Goal: Obtain resource: Obtain resource

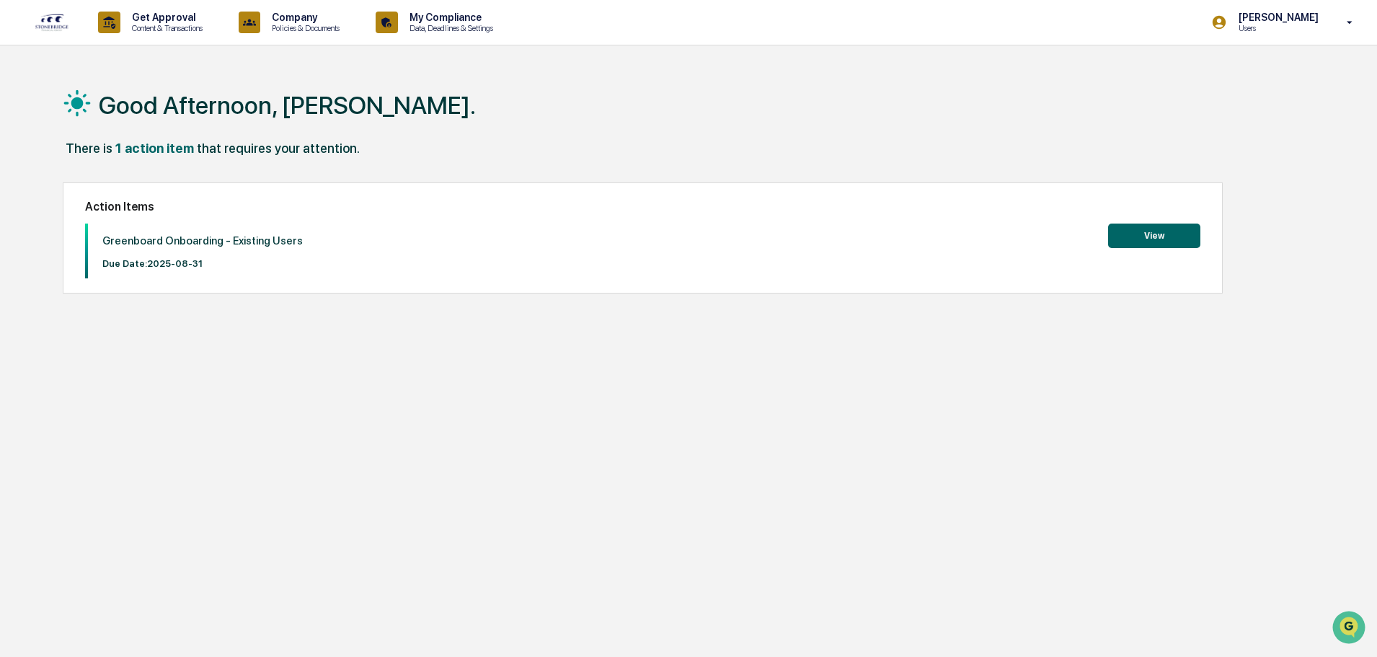
click at [1134, 238] on button "View" at bounding box center [1154, 235] width 92 height 25
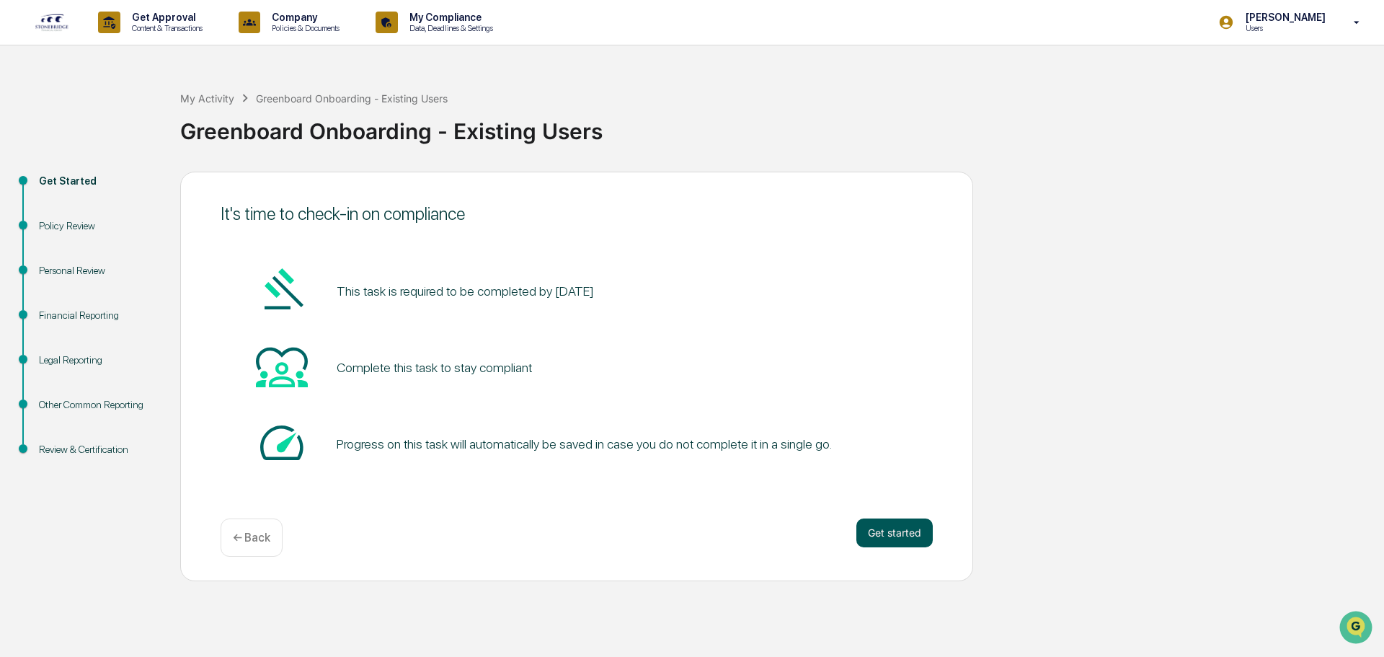
click at [912, 523] on button "Get started" at bounding box center [894, 532] width 76 height 29
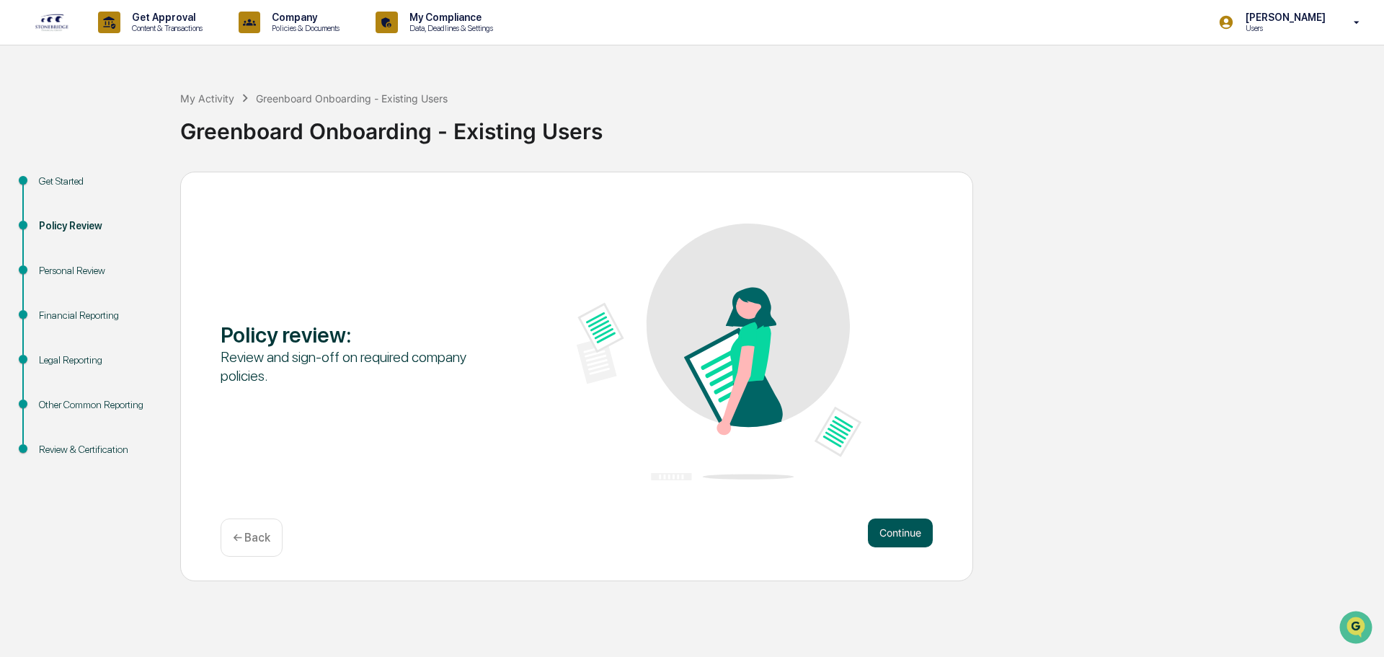
click at [907, 530] on button "Continue" at bounding box center [900, 532] width 65 height 29
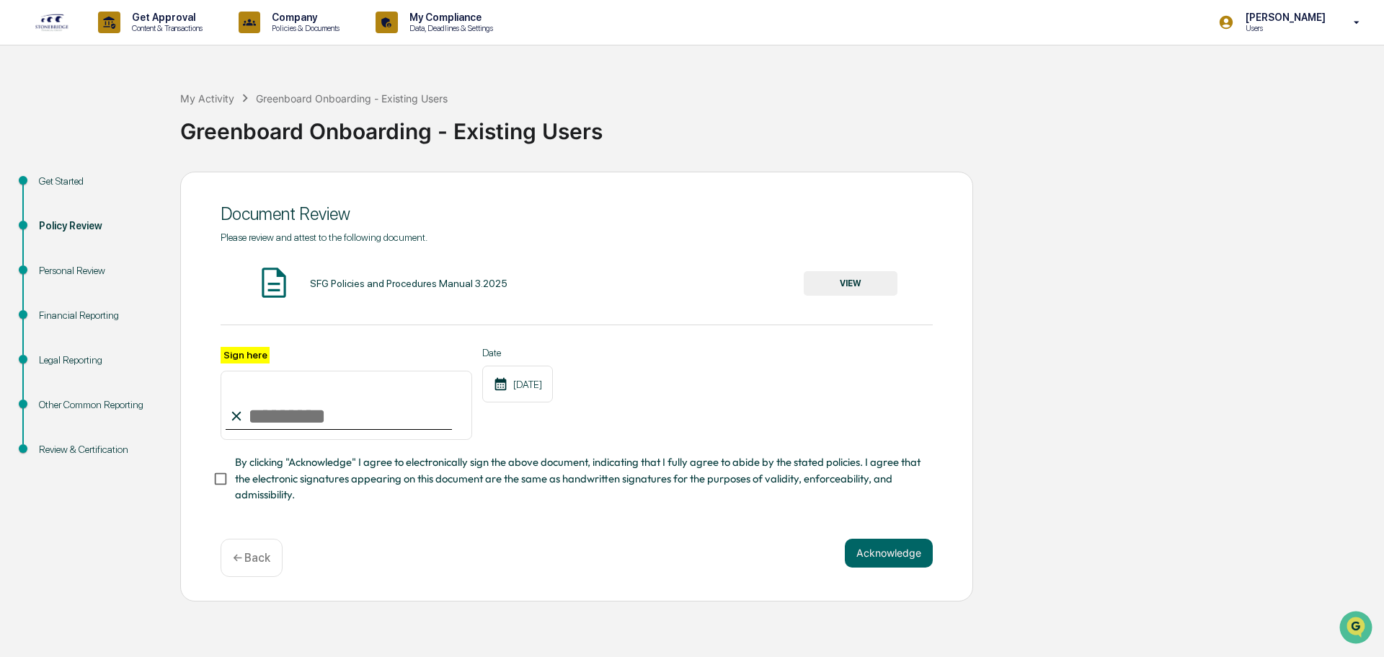
click at [856, 282] on button "VIEW" at bounding box center [851, 283] width 94 height 25
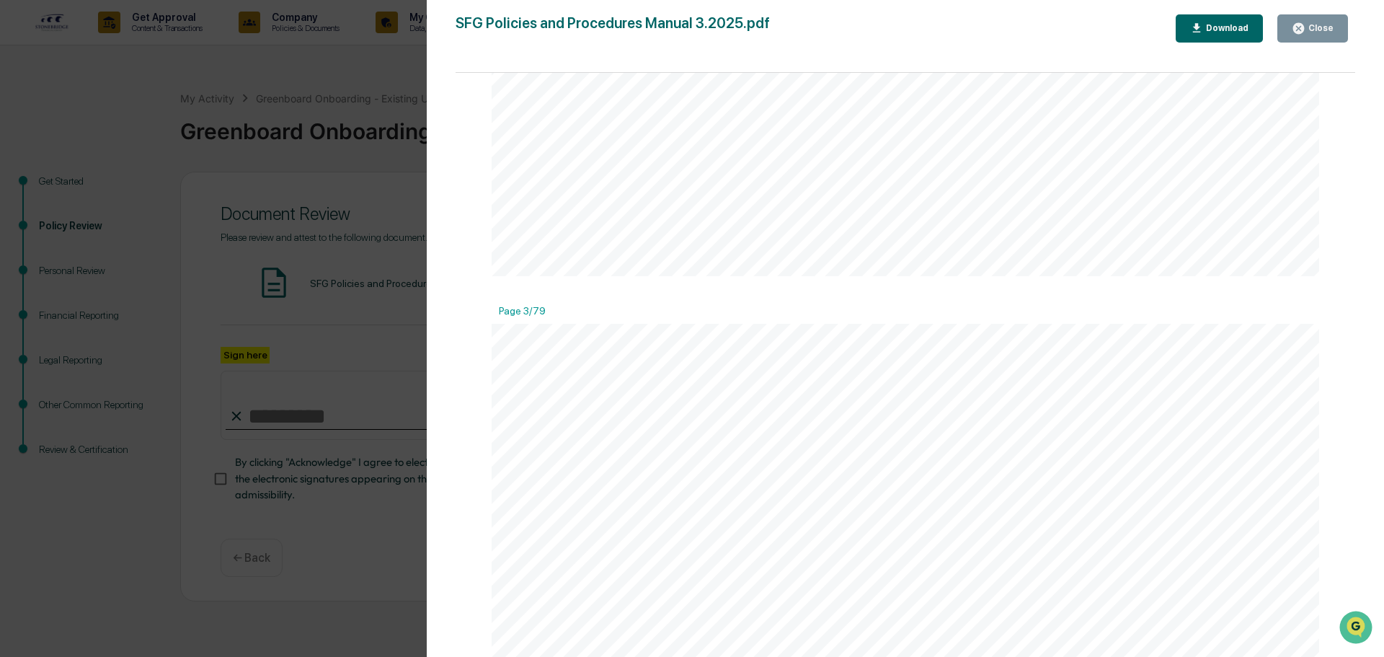
scroll to position [2451, 0]
click at [1252, 30] on button "Download" at bounding box center [1220, 28] width 88 height 28
click at [1146, 119] on div at bounding box center [905, 641] width 827 height 1071
click at [1328, 26] on div "Close" at bounding box center [1319, 28] width 28 height 10
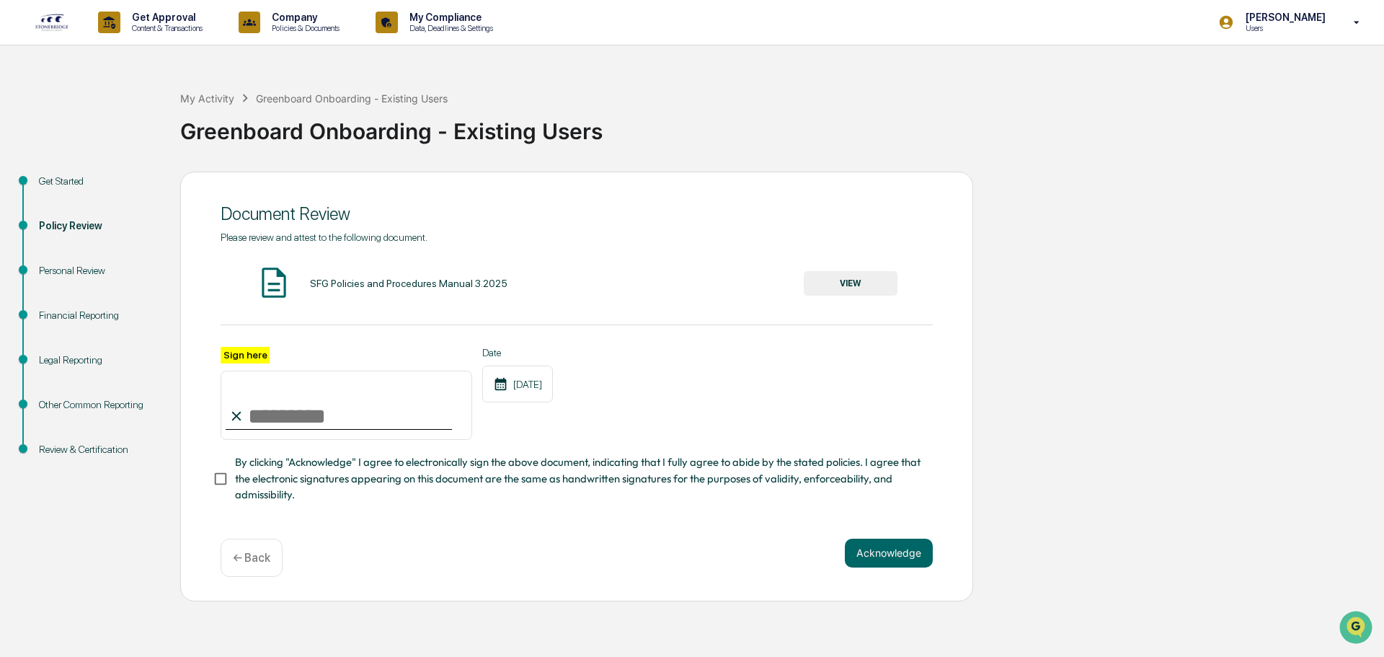
click at [265, 407] on input "Sign here" at bounding box center [347, 404] width 252 height 69
type input "**********"
click at [267, 485] on span "By clicking "Acknowledge" I agree to electronically sign the above document, in…" at bounding box center [578, 478] width 686 height 48
click at [887, 554] on button "Acknowledge" at bounding box center [889, 552] width 88 height 29
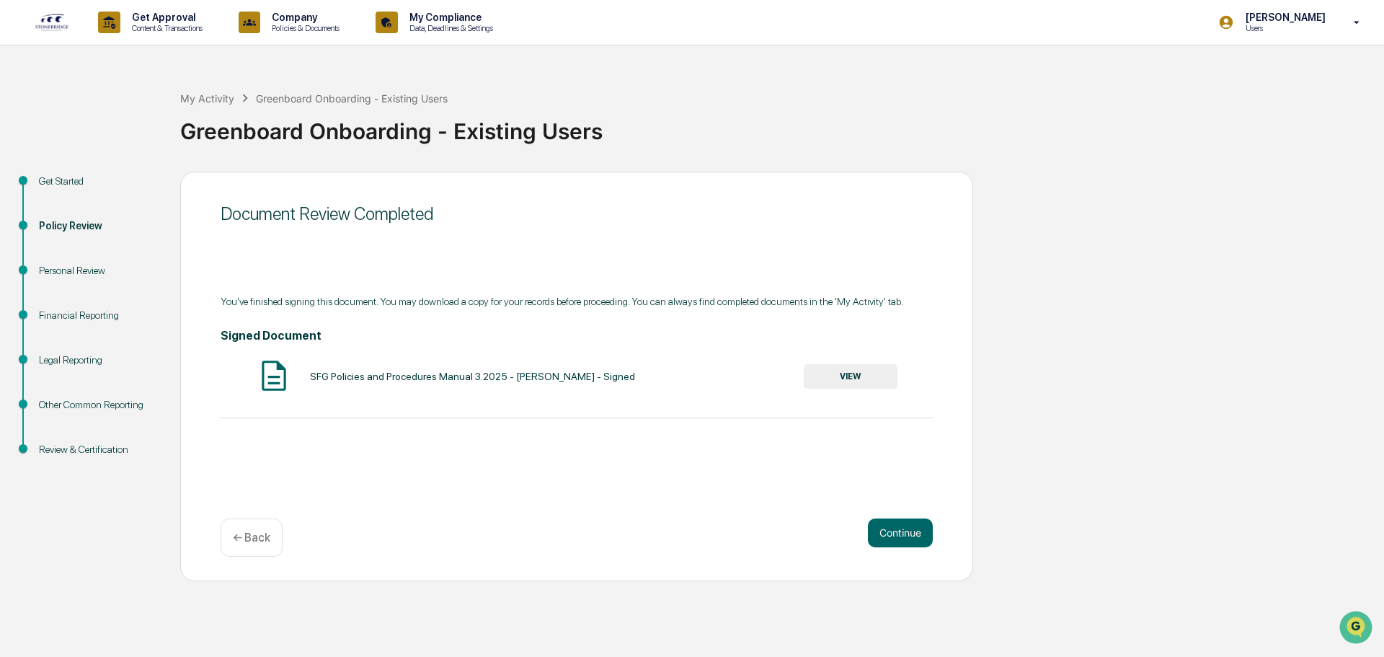
click at [824, 382] on button "VIEW" at bounding box center [851, 376] width 94 height 25
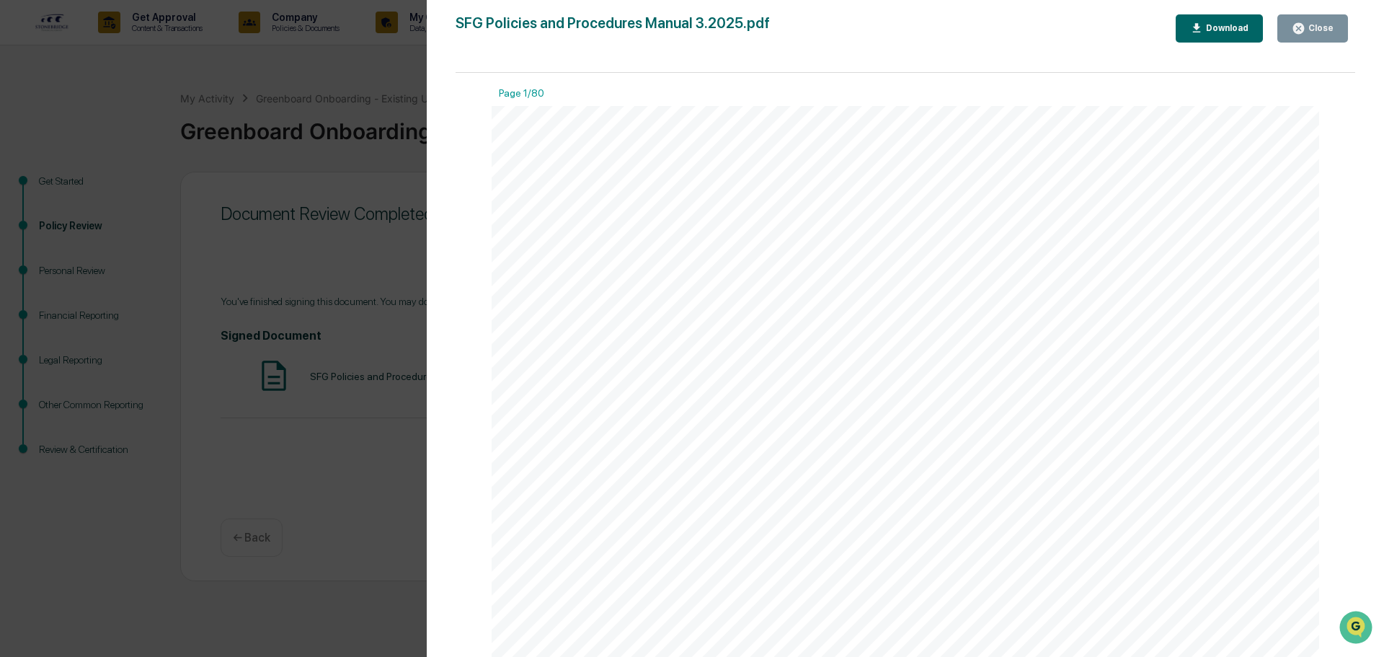
click at [1234, 33] on div "Download" at bounding box center [1225, 28] width 45 height 10
click at [1147, 187] on div at bounding box center [906, 372] width 900 height 598
click at [1313, 30] on div "Close" at bounding box center [1319, 28] width 28 height 10
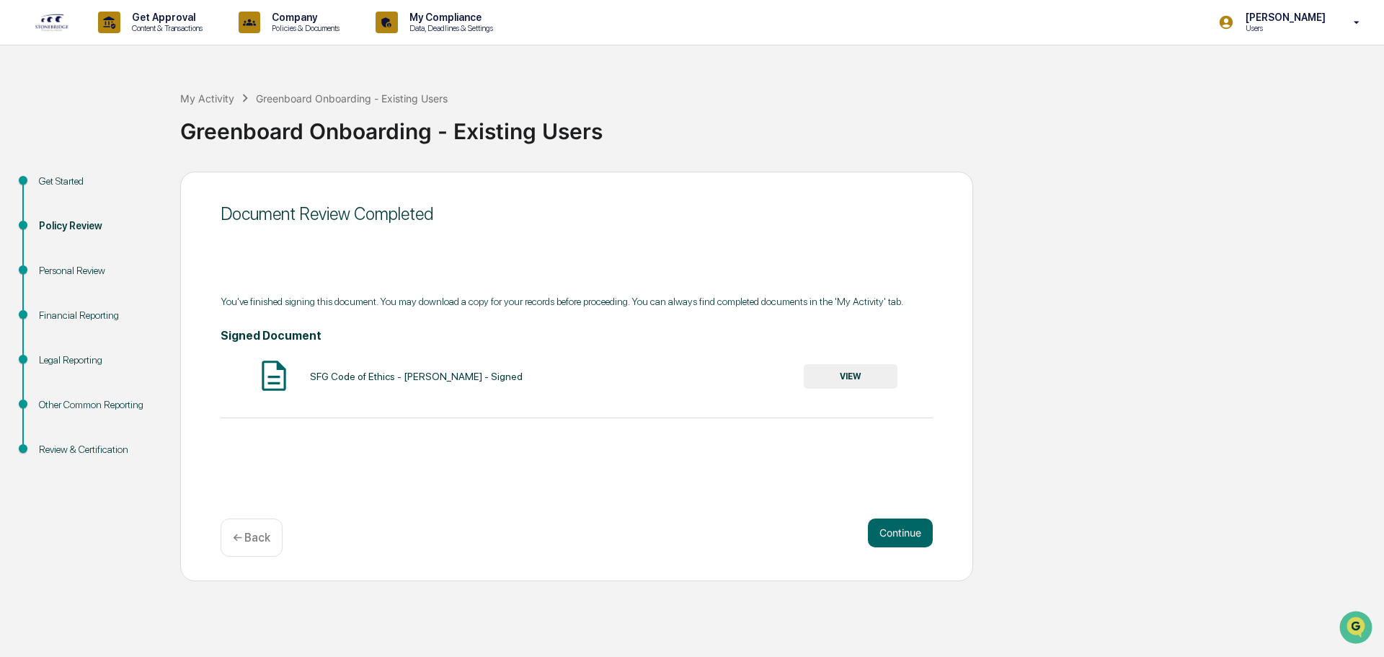
click at [851, 381] on button "VIEW" at bounding box center [851, 376] width 94 height 25
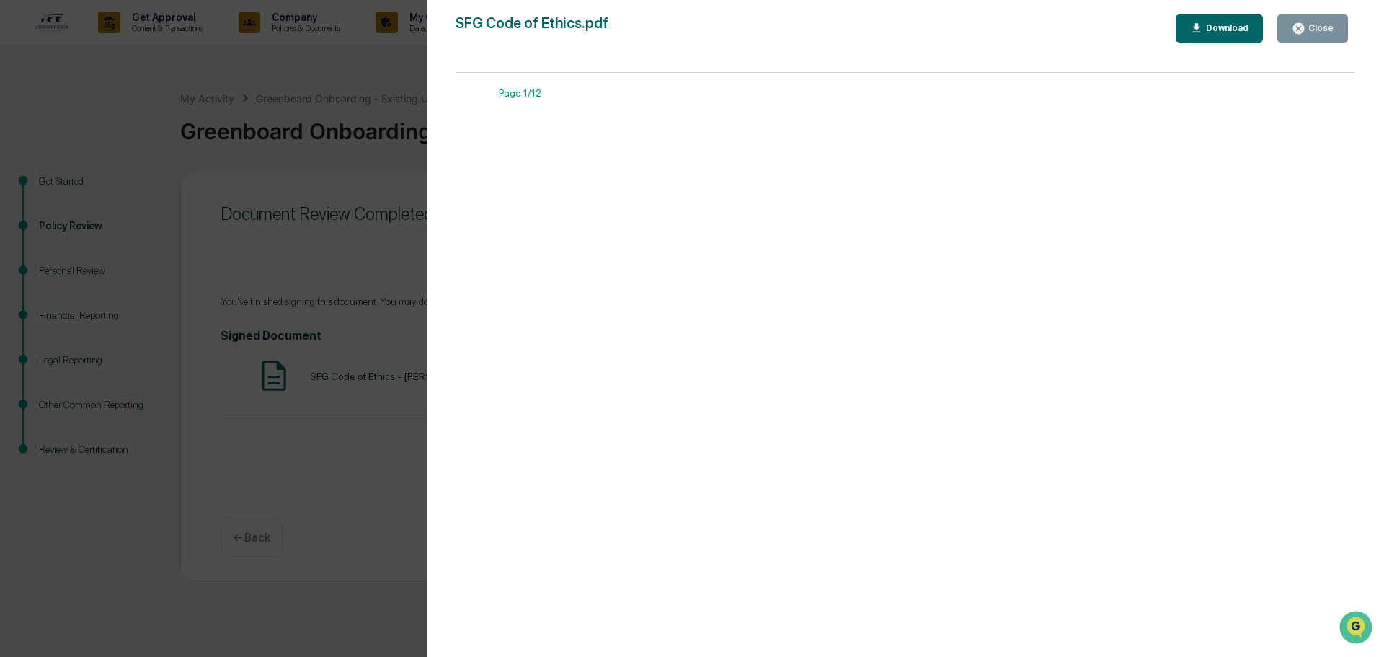
click at [1236, 32] on div "Download" at bounding box center [1225, 28] width 45 height 10
drag, startPoint x: 360, startPoint y: 173, endPoint x: 430, endPoint y: 225, distance: 87.6
click at [360, 173] on div "Version History 08/25/2025, 05:33 PM Jeremy Rivers SFG Code of Ethics.pdf Close…" at bounding box center [692, 328] width 1384 height 657
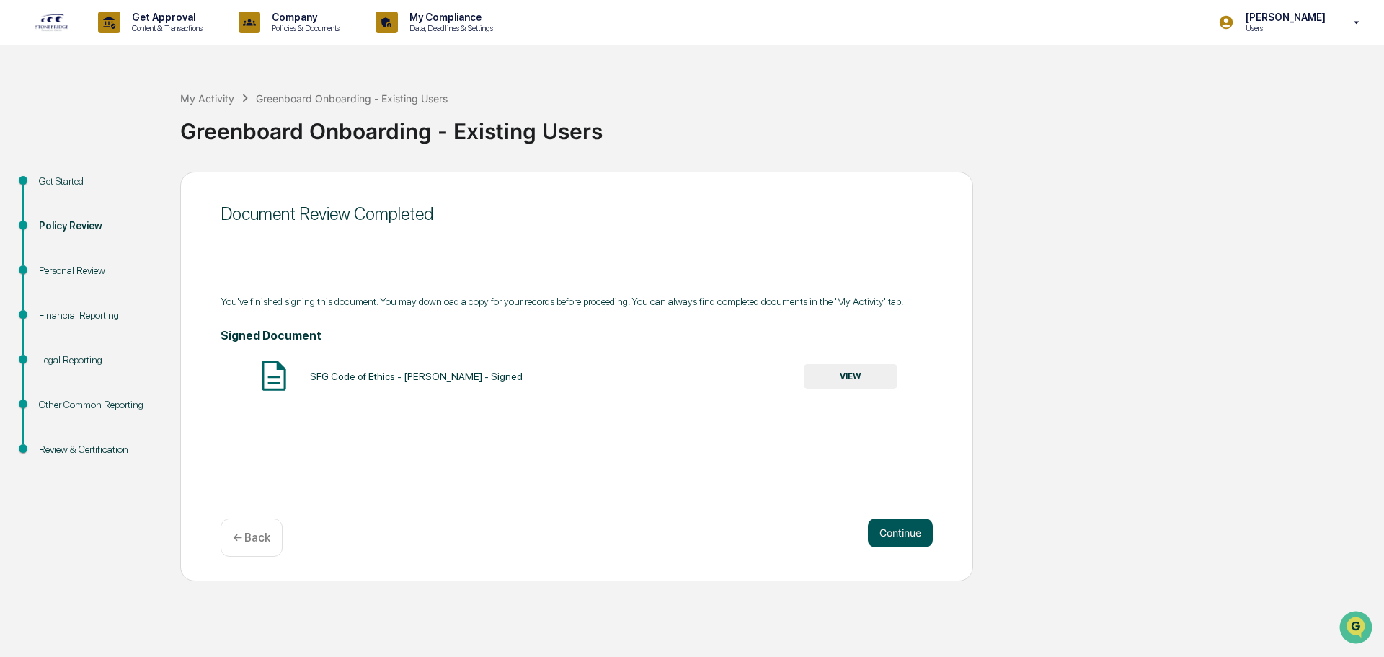
click at [909, 536] on button "Continue" at bounding box center [900, 532] width 65 height 29
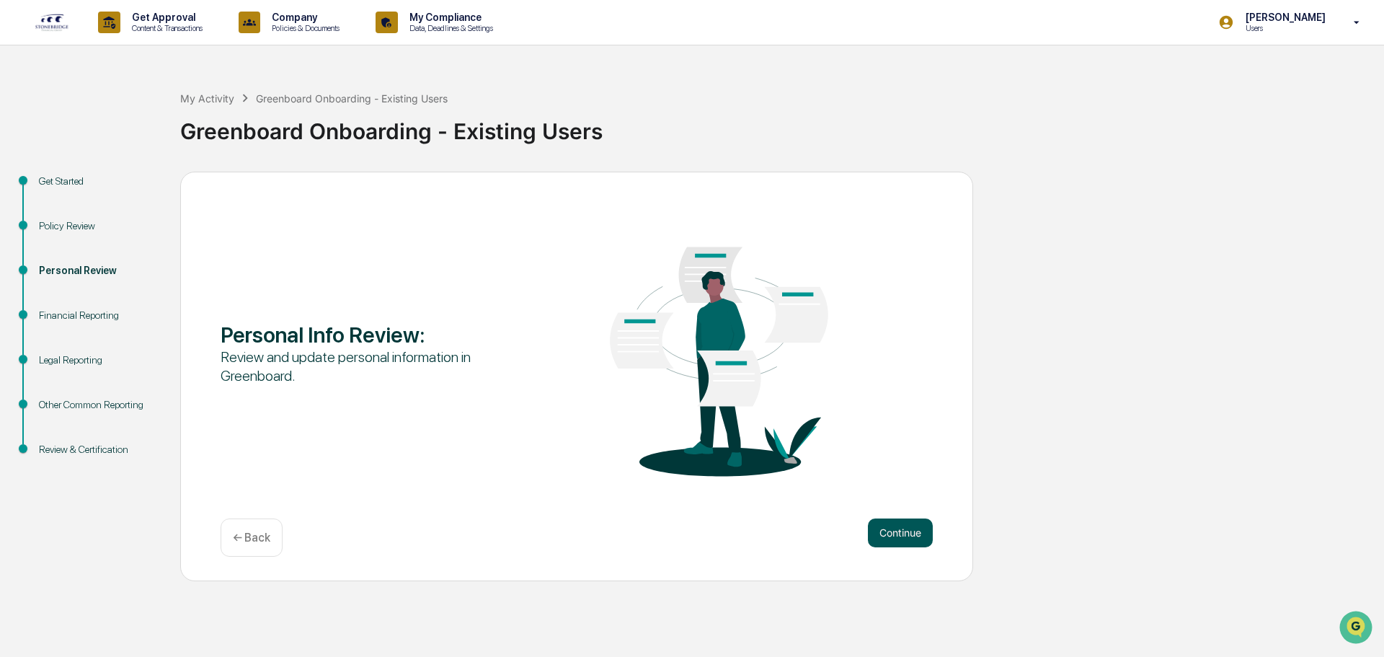
click at [890, 528] on button "Continue" at bounding box center [900, 532] width 65 height 29
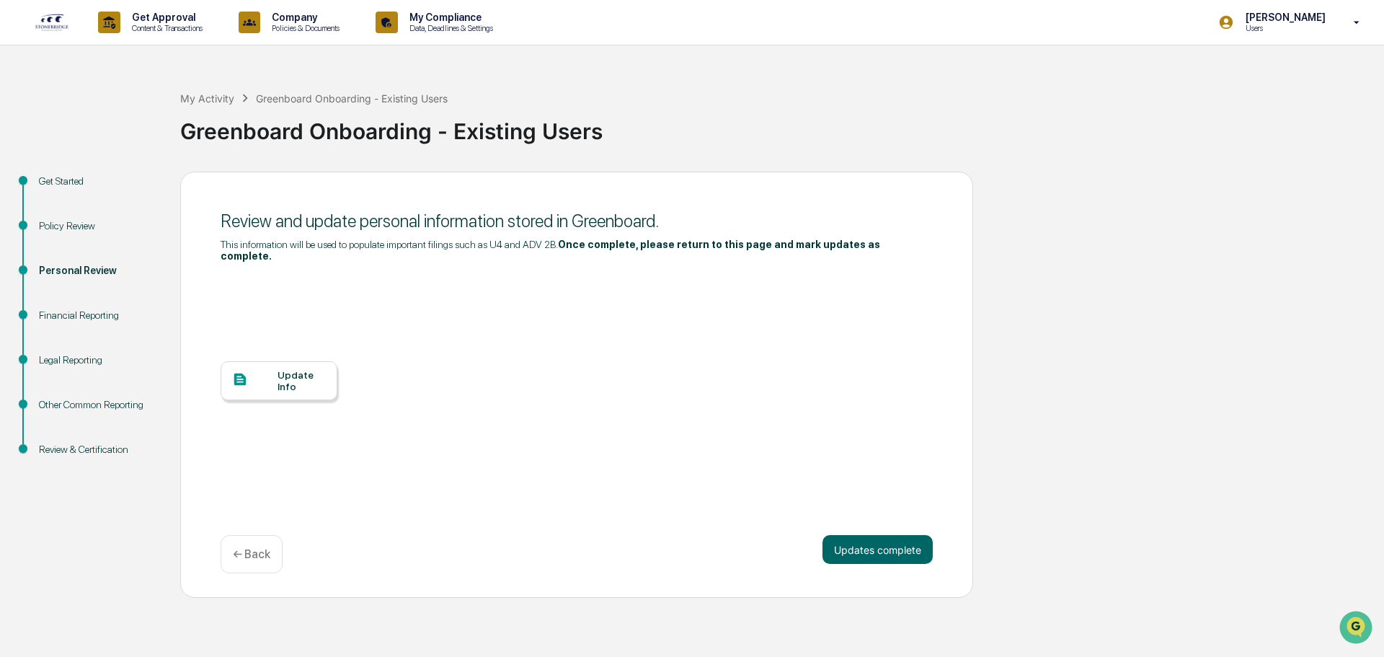
click at [306, 369] on div "Update Info" at bounding box center [301, 380] width 48 height 23
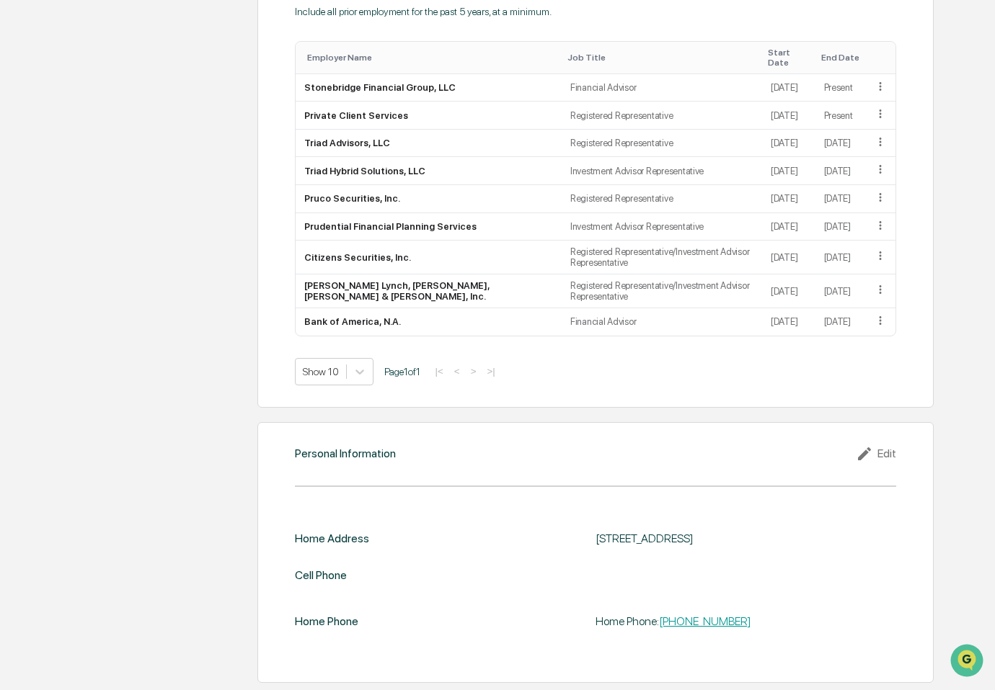
scroll to position [1165, 0]
click at [863, 458] on icon at bounding box center [864, 454] width 13 height 13
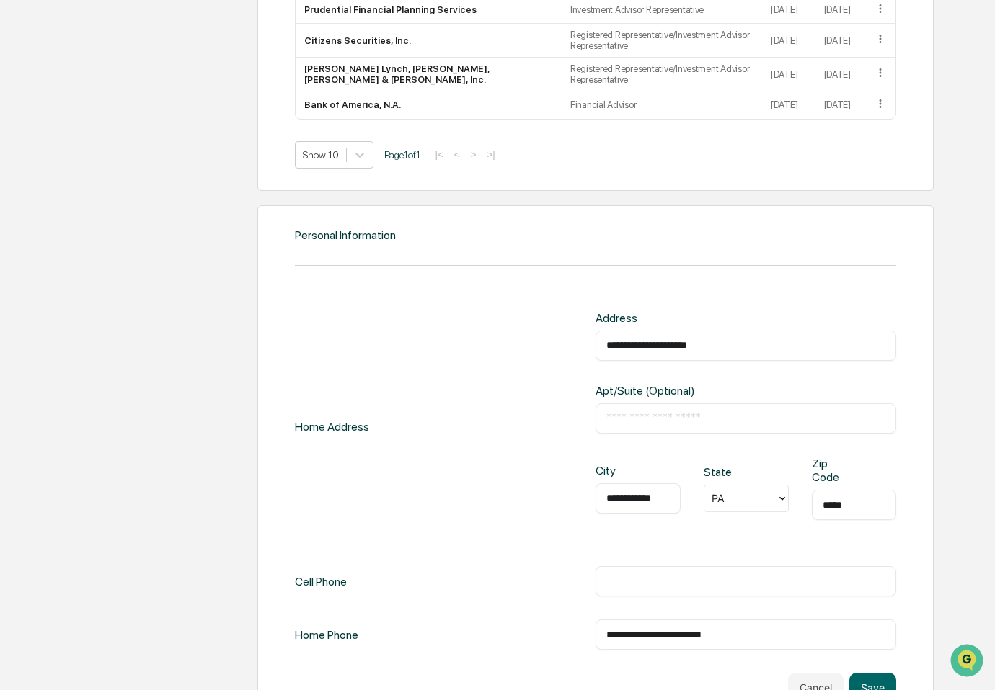
scroll to position [1382, 0]
click at [711, 279] on div "**********" at bounding box center [595, 464] width 677 height 520
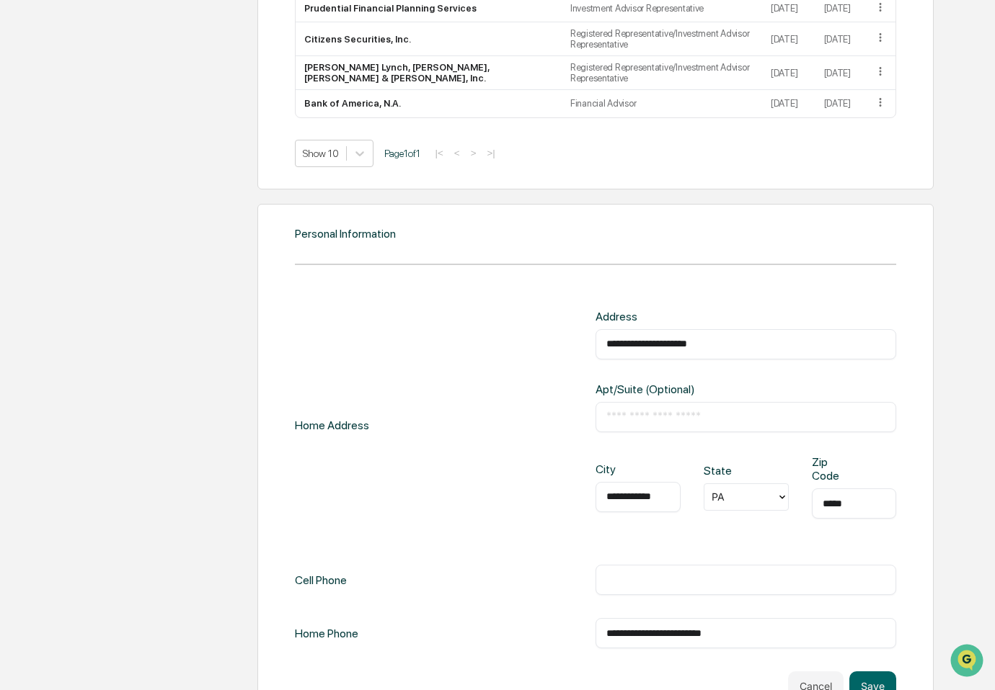
click at [692, 340] on input "**********" at bounding box center [745, 344] width 279 height 14
click at [737, 262] on div "**********" at bounding box center [595, 464] width 677 height 520
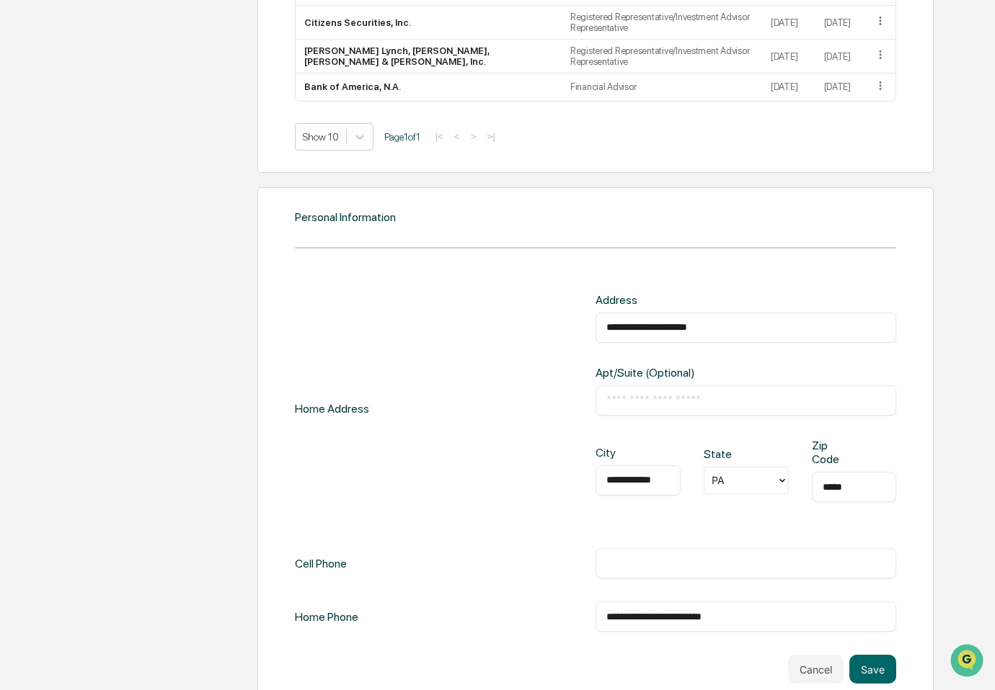
scroll to position [1424, 0]
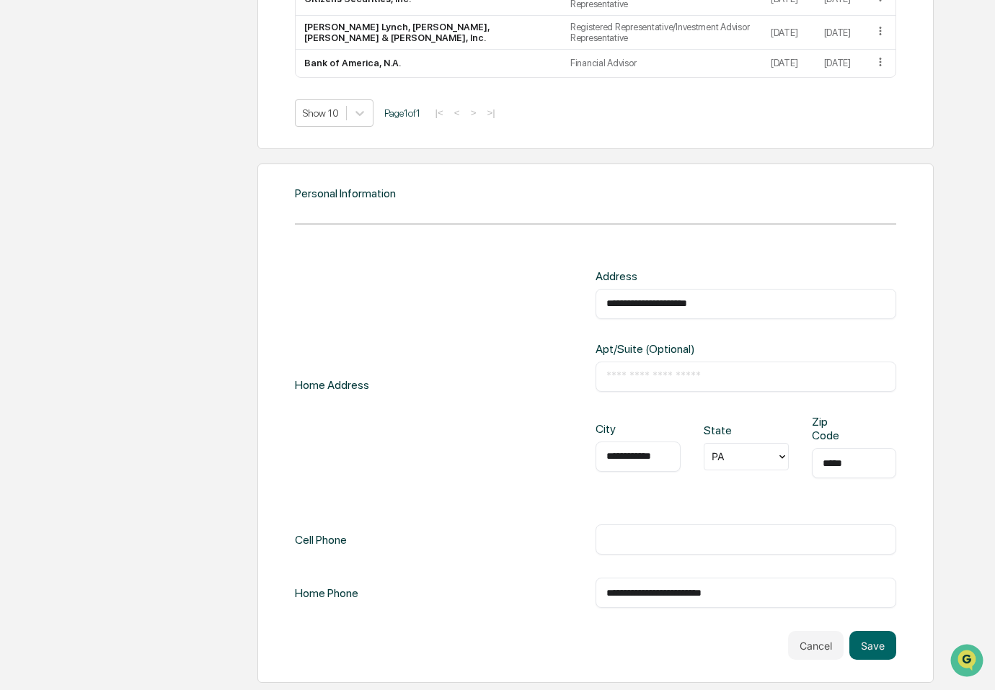
click at [681, 544] on input "text" at bounding box center [745, 540] width 279 height 14
click at [807, 649] on button "Cancel" at bounding box center [815, 645] width 55 height 29
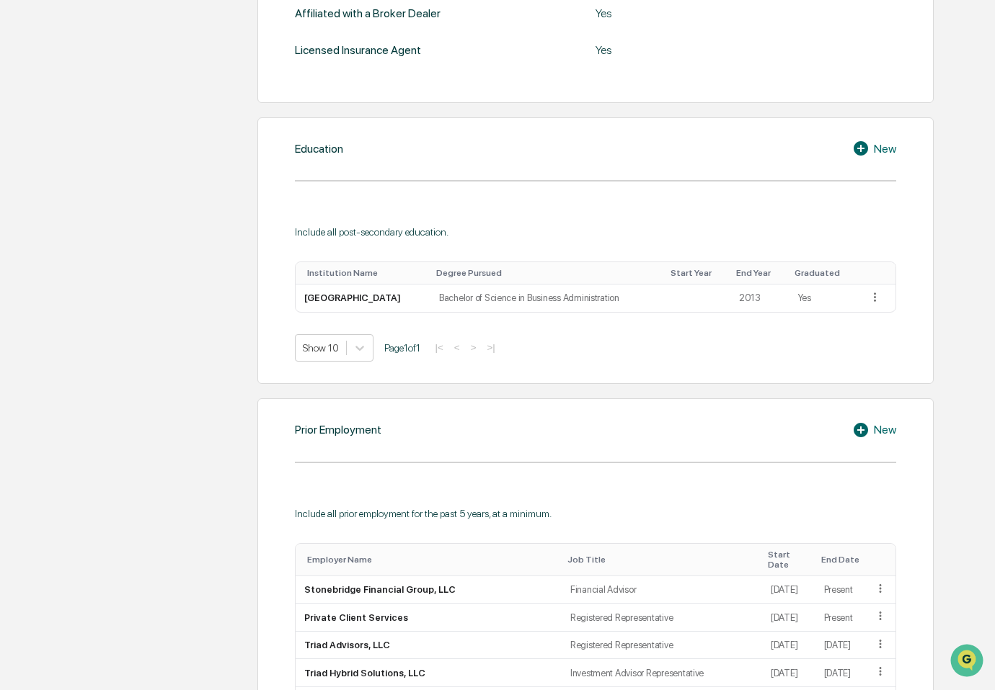
scroll to position [84, 0]
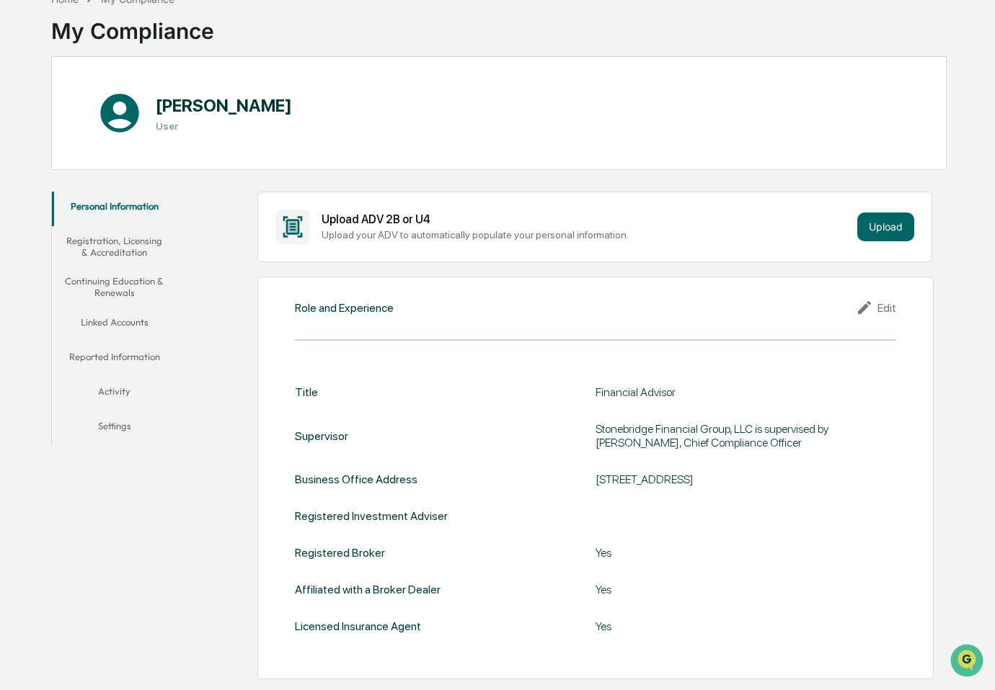
click at [143, 249] on button "Registration, Licensing & Accreditation" at bounding box center [114, 246] width 125 height 41
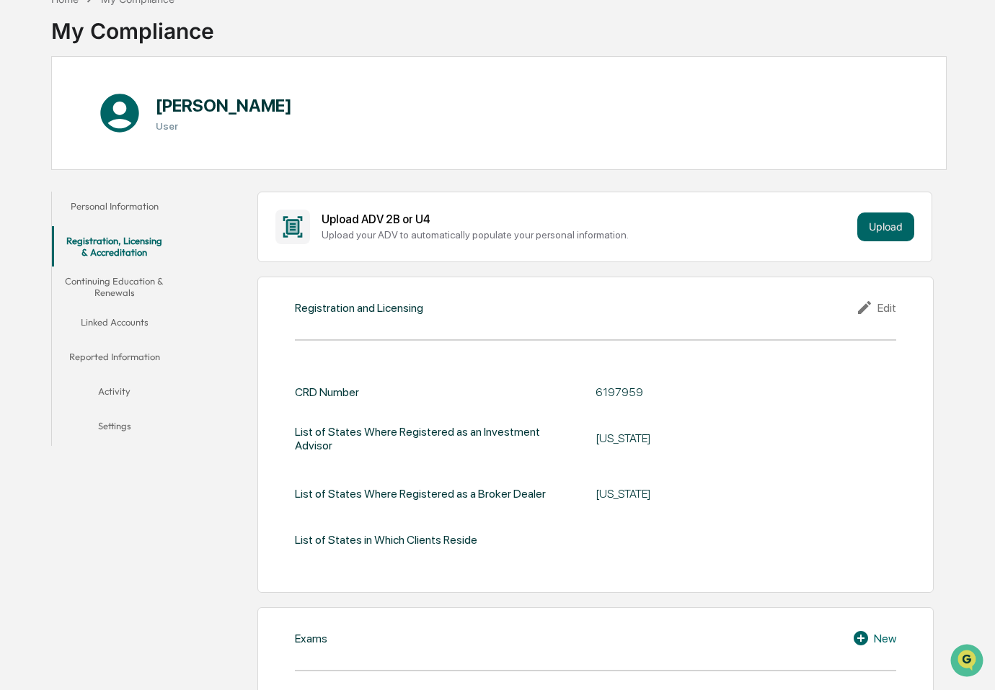
click at [142, 300] on button "Continuing Education & Renewals" at bounding box center [114, 287] width 125 height 41
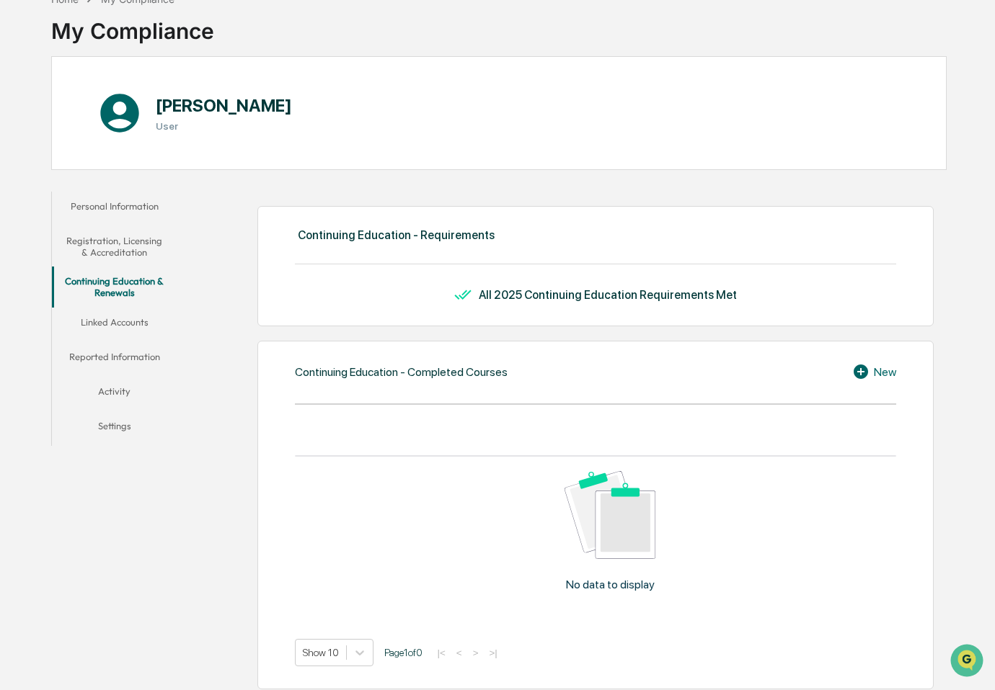
click at [136, 325] on button "Linked Accounts" at bounding box center [114, 325] width 125 height 35
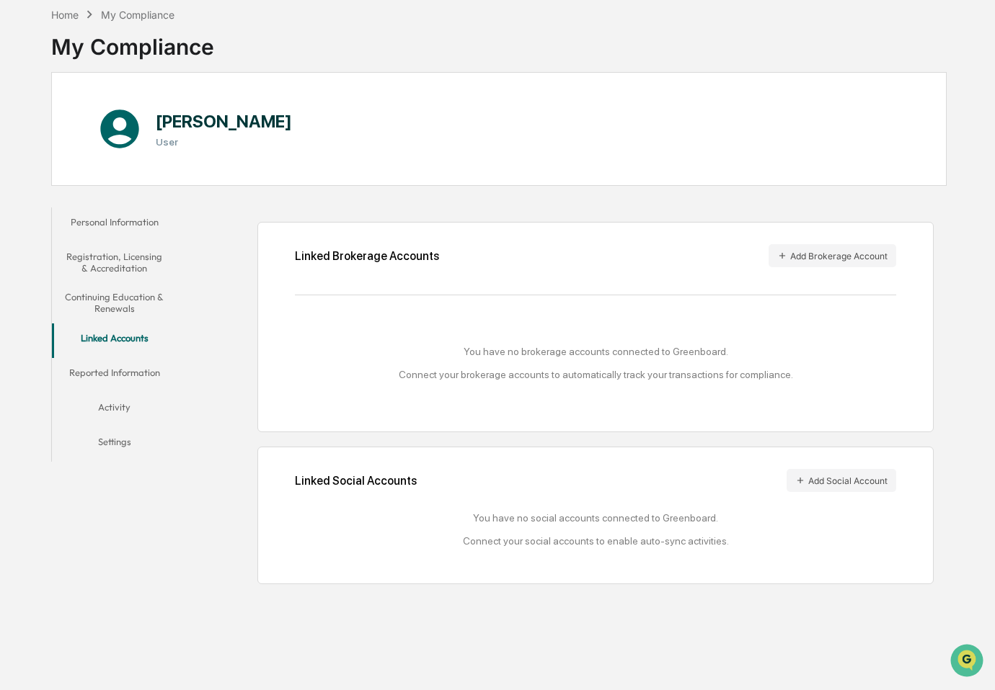
click at [130, 361] on button "Reported Information" at bounding box center [114, 375] width 125 height 35
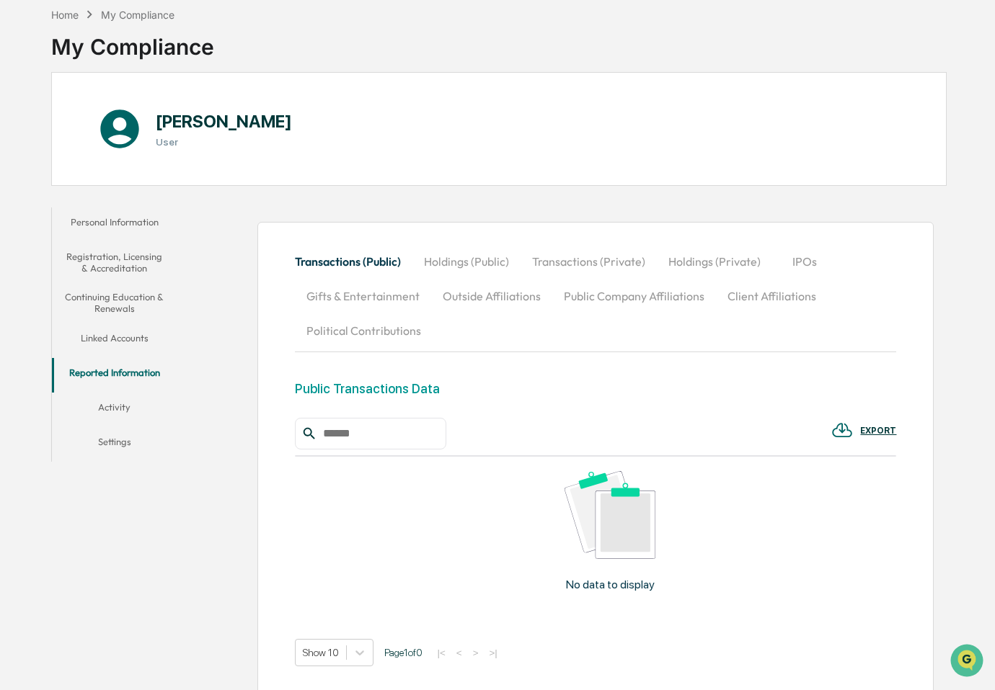
click at [129, 335] on button "Linked Accounts" at bounding box center [114, 341] width 125 height 35
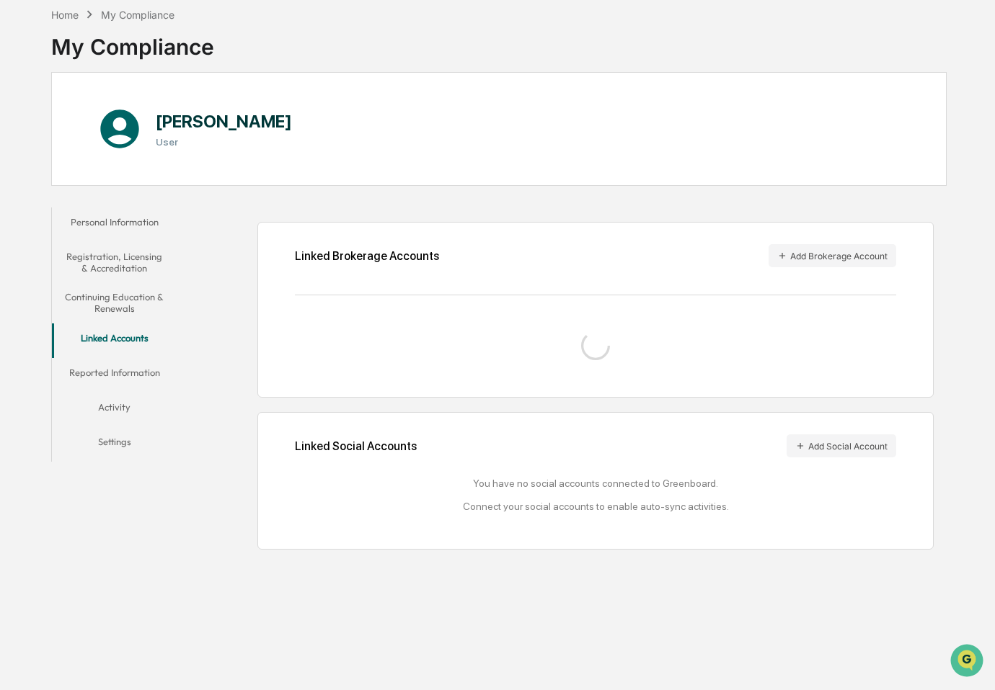
click at [130, 242] on button "Registration, Licensing & Accreditation" at bounding box center [114, 262] width 125 height 41
